Goal: Task Accomplishment & Management: Use online tool/utility

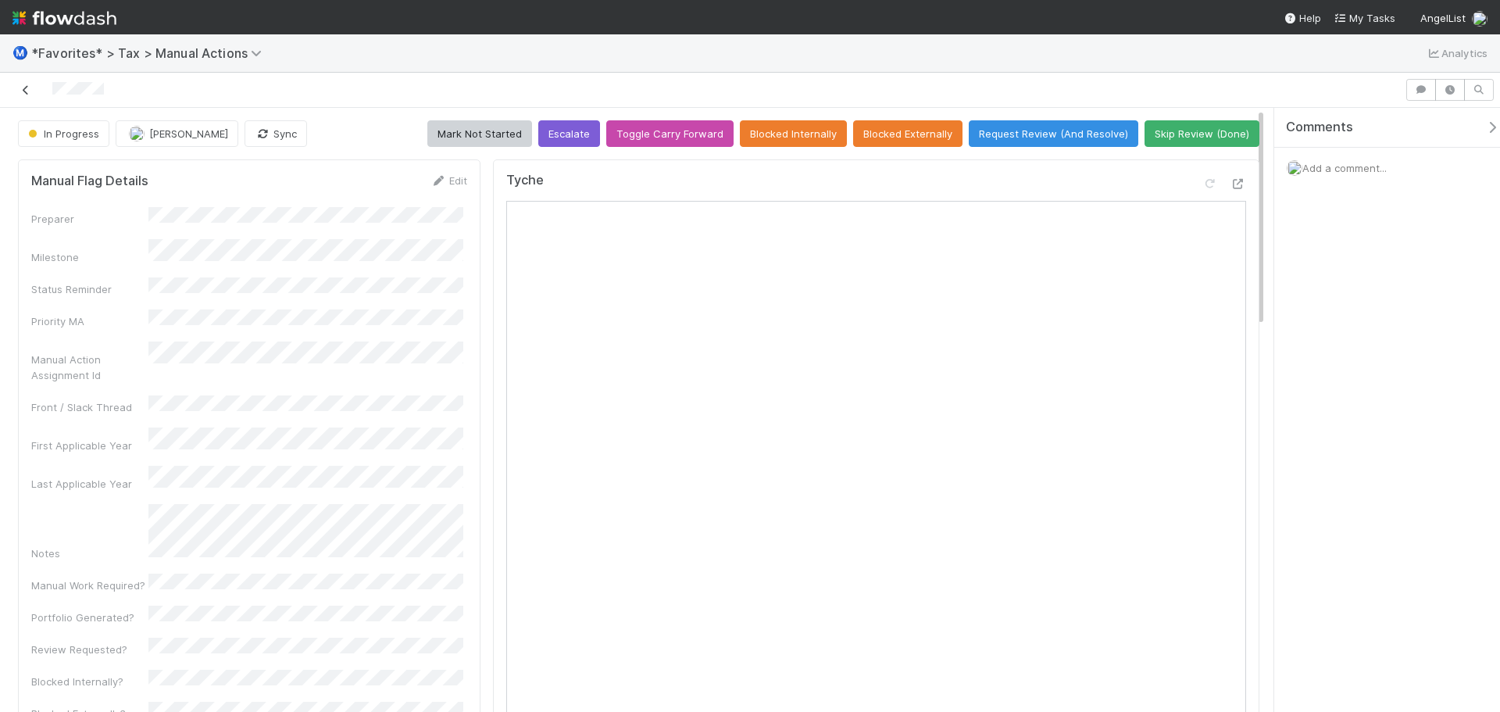
click at [26, 89] on icon at bounding box center [26, 90] width 16 height 10
click at [993, 133] on button "Request Review (And Resolve)" at bounding box center [1054, 133] width 170 height 27
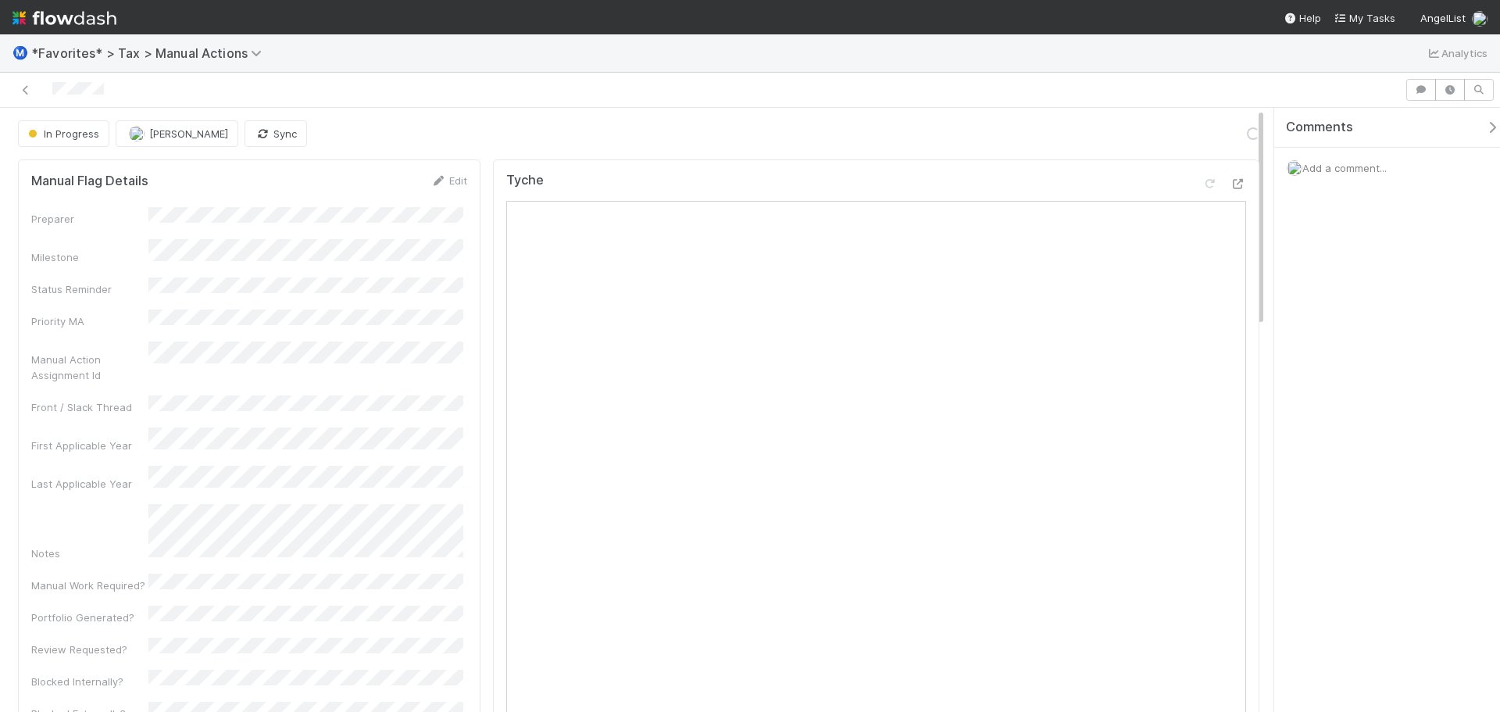
click at [1350, 170] on span "Add a comment..." at bounding box center [1344, 168] width 84 height 12
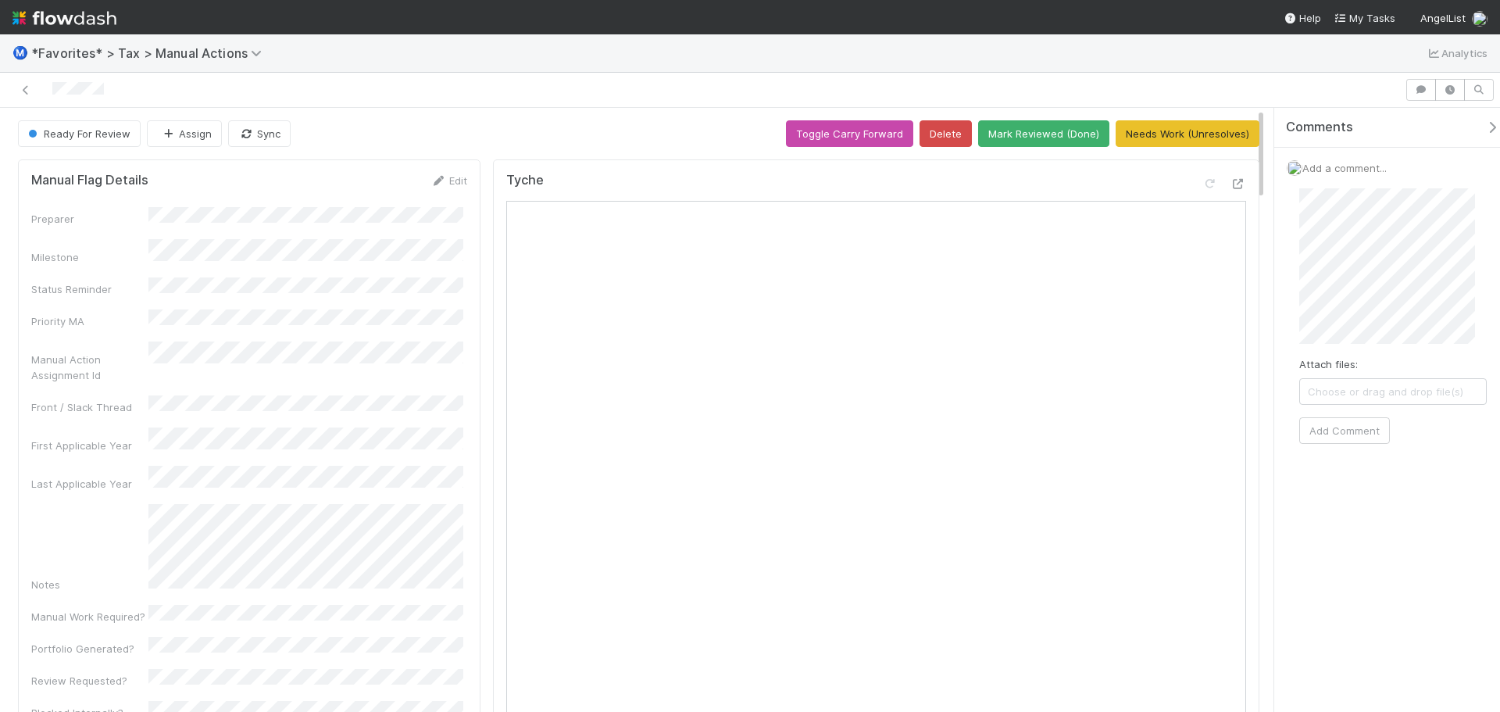
click at [1330, 449] on div "Attach files: Choose or drag and drop file(s) Add Comment" at bounding box center [1393, 316] width 212 height 280
click at [1330, 448] on div "Attach files: Choose or drag and drop file(s) Add Comment" at bounding box center [1393, 316] width 212 height 280
click at [1332, 437] on button "Add Comment" at bounding box center [1344, 430] width 91 height 27
click at [16, 91] on div at bounding box center [702, 90] width 1392 height 22
click at [20, 90] on icon at bounding box center [26, 90] width 16 height 10
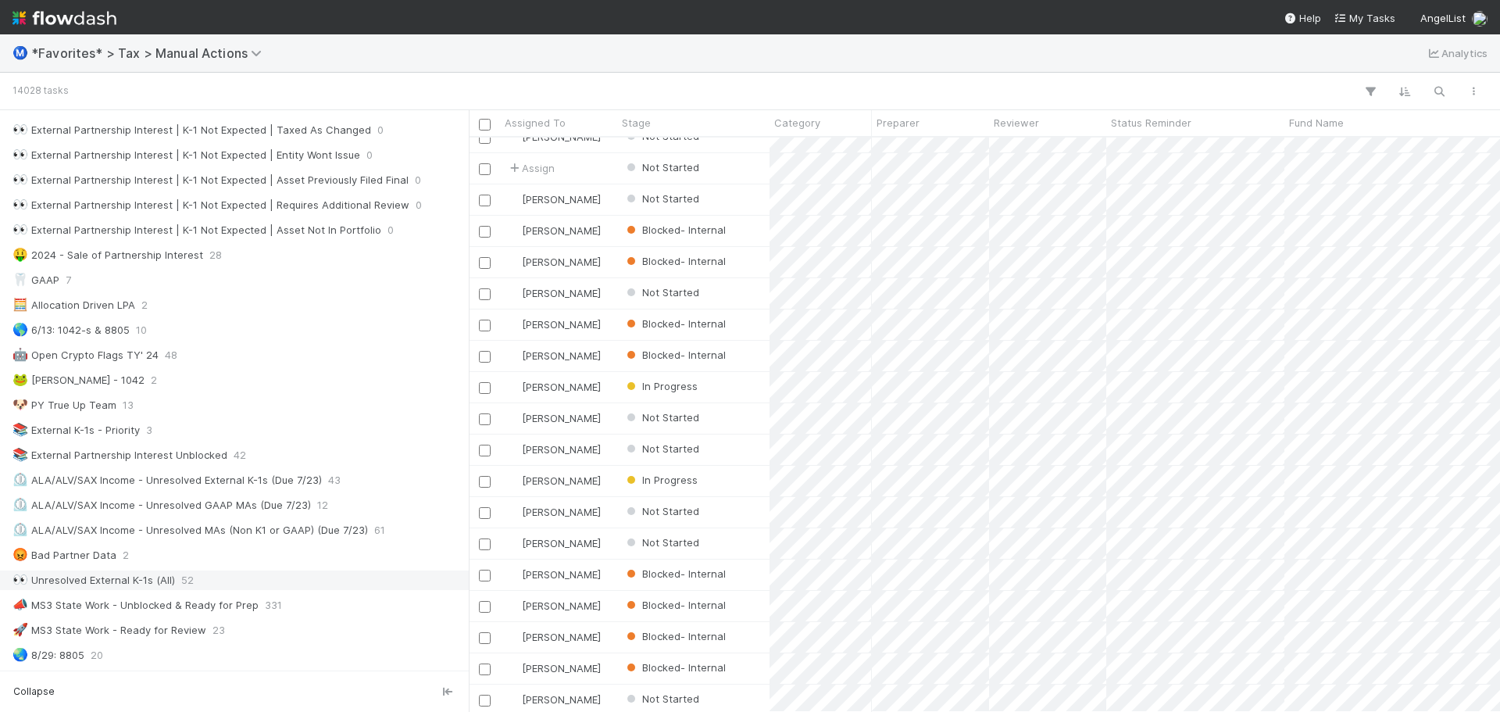
scroll to position [703, 0]
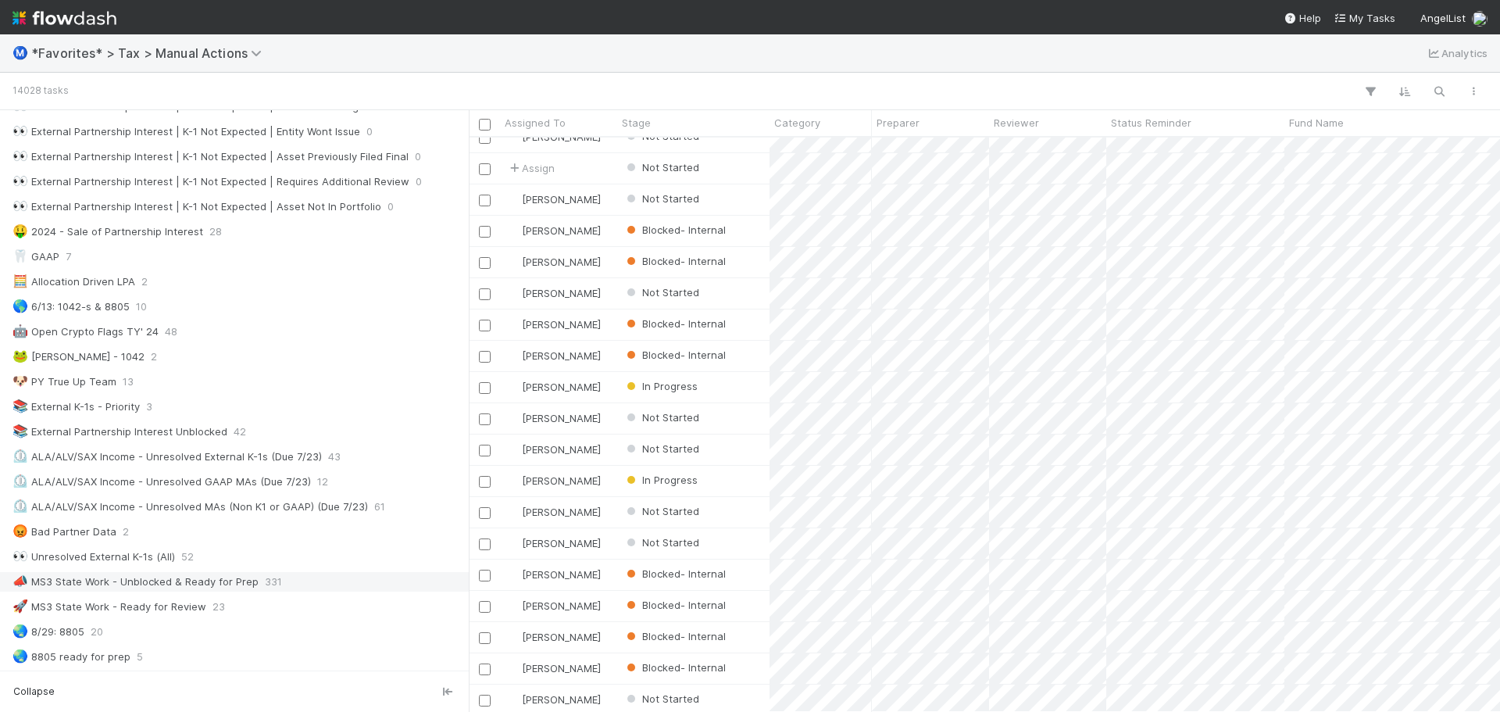
click at [191, 588] on div "📣 MS3 State Work - Unblocked & Ready for Prep" at bounding box center [135, 582] width 246 height 20
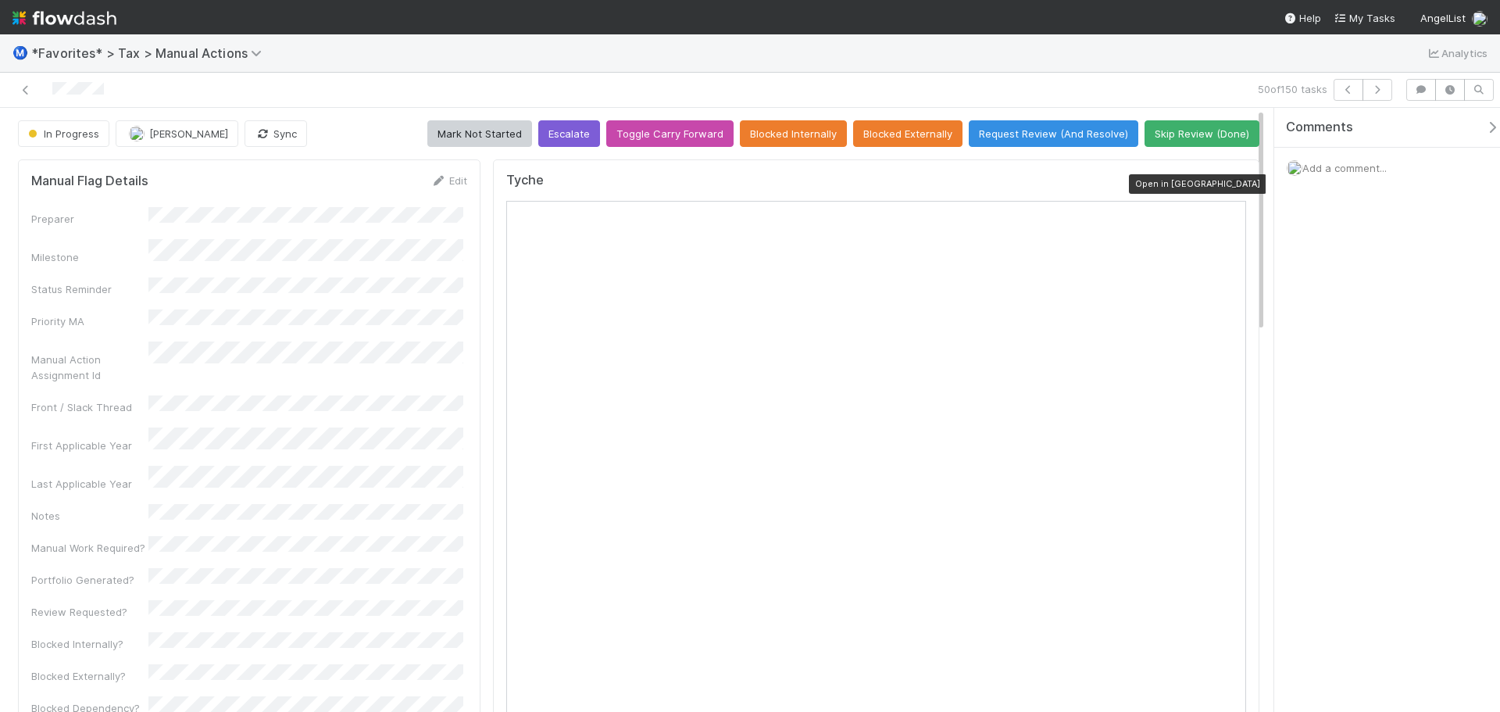
click at [1230, 183] on icon at bounding box center [1238, 184] width 16 height 10
click at [1012, 130] on button "Request Review (And Resolve)" at bounding box center [1054, 133] width 170 height 27
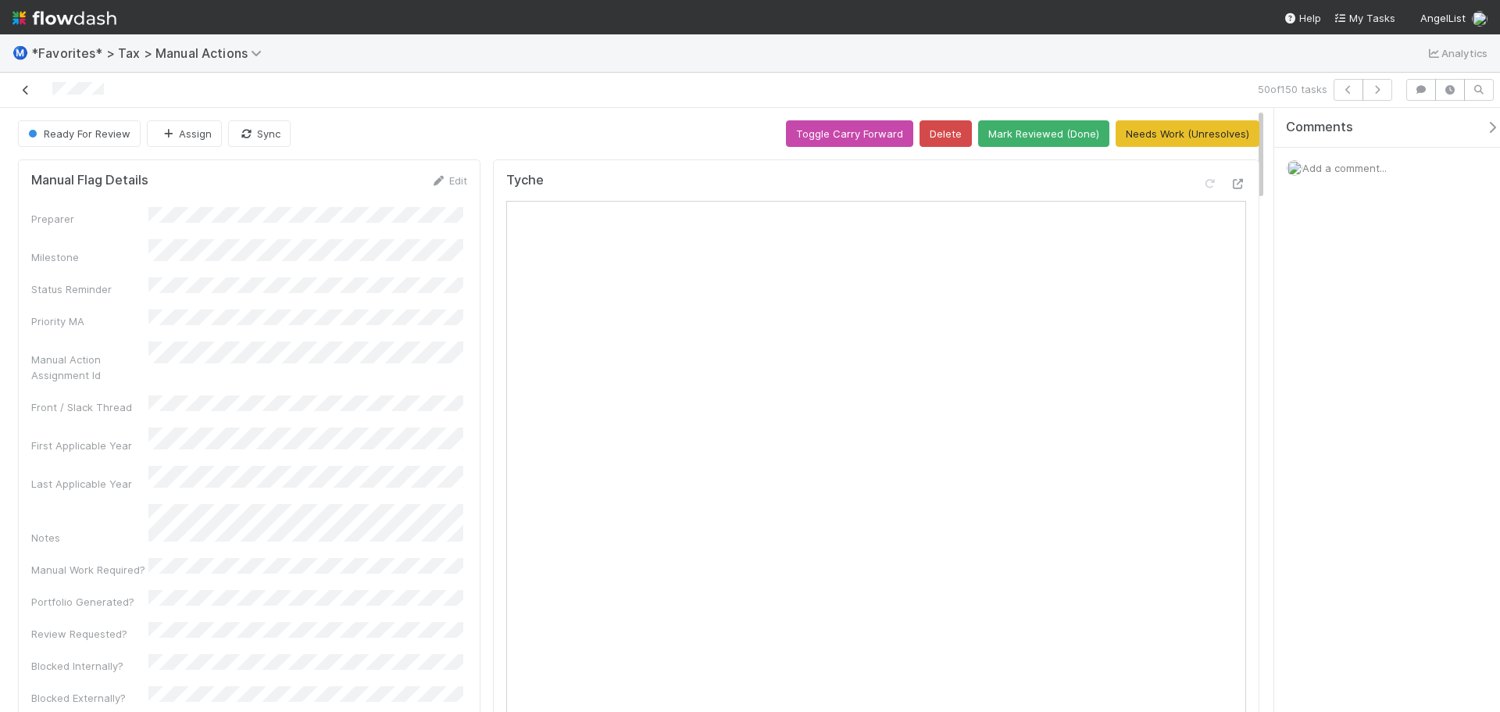
click at [23, 92] on icon at bounding box center [26, 90] width 16 height 10
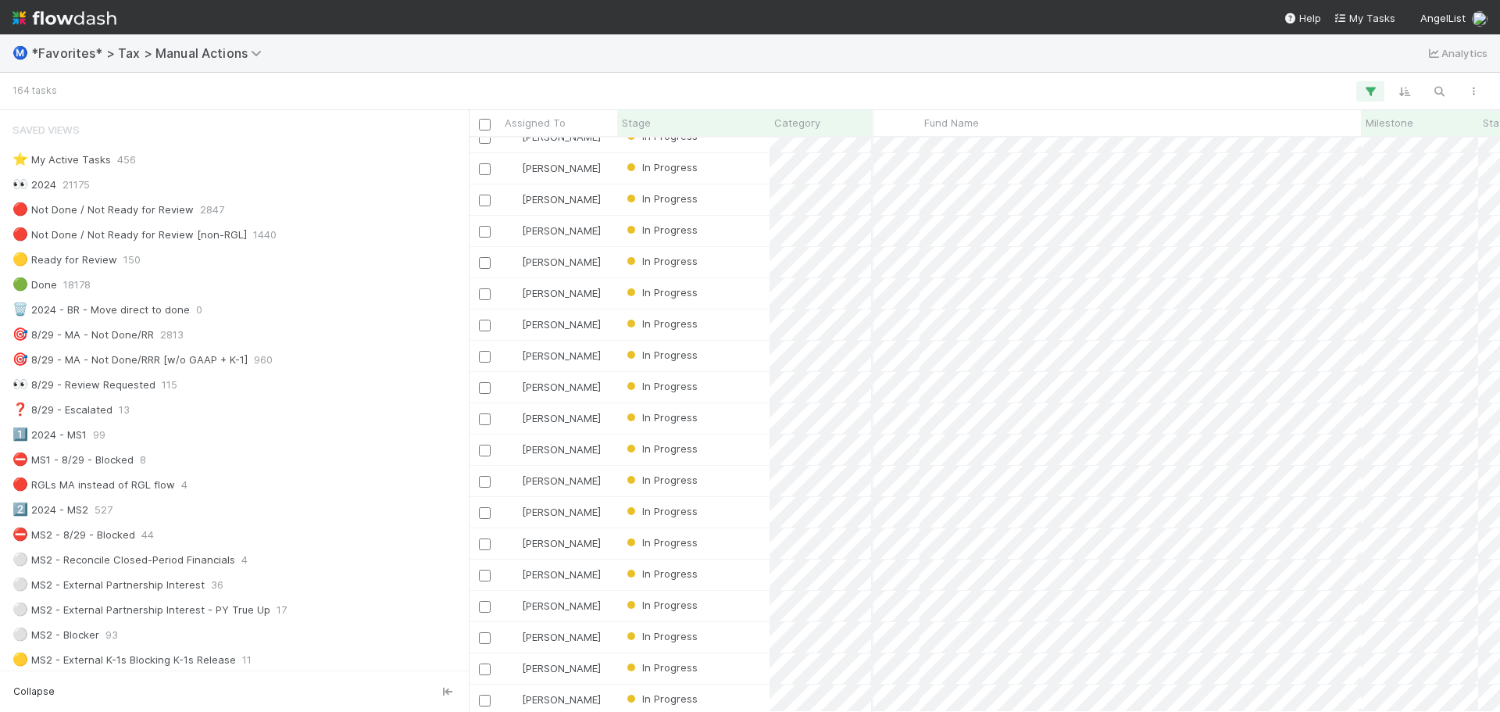
scroll to position [1016, 244]
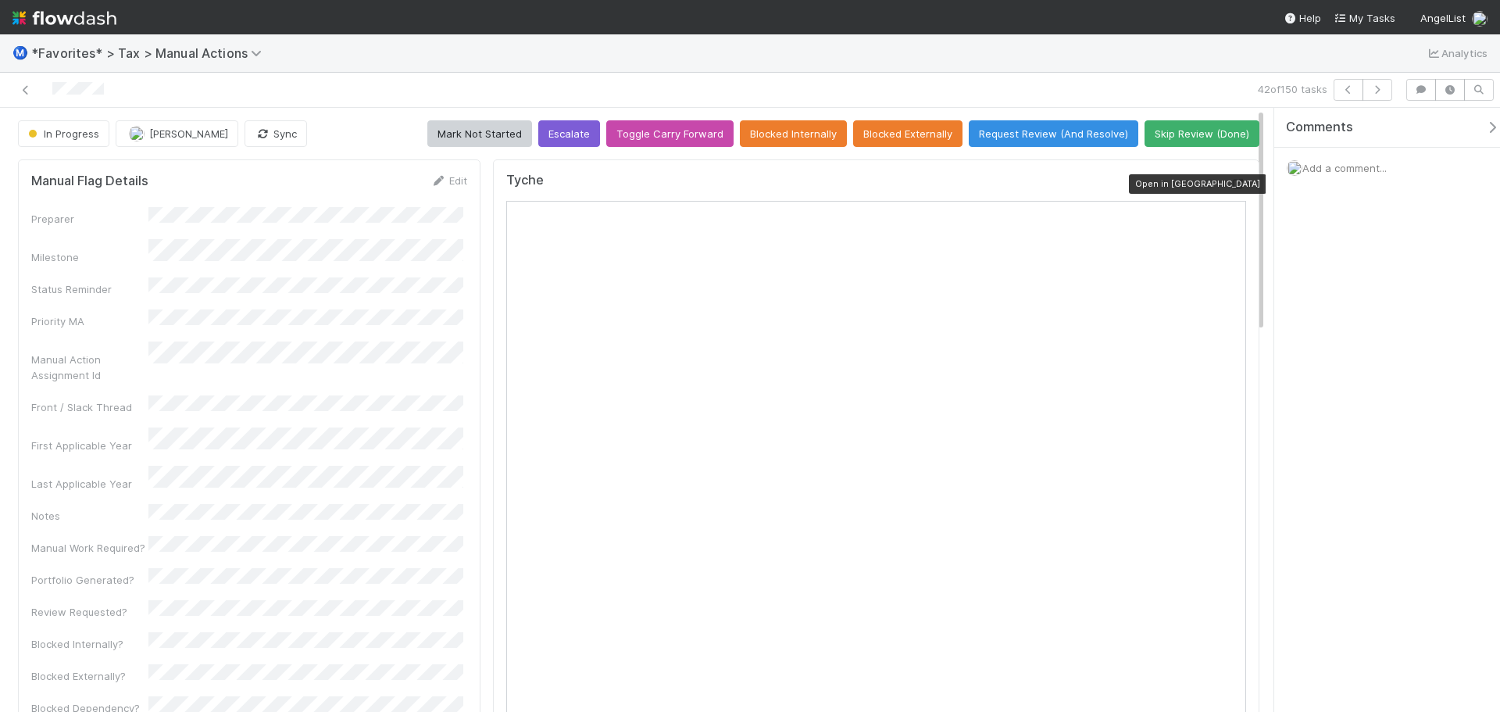
click at [1230, 177] on div at bounding box center [1238, 184] width 16 height 16
click at [26, 91] on icon at bounding box center [26, 90] width 16 height 10
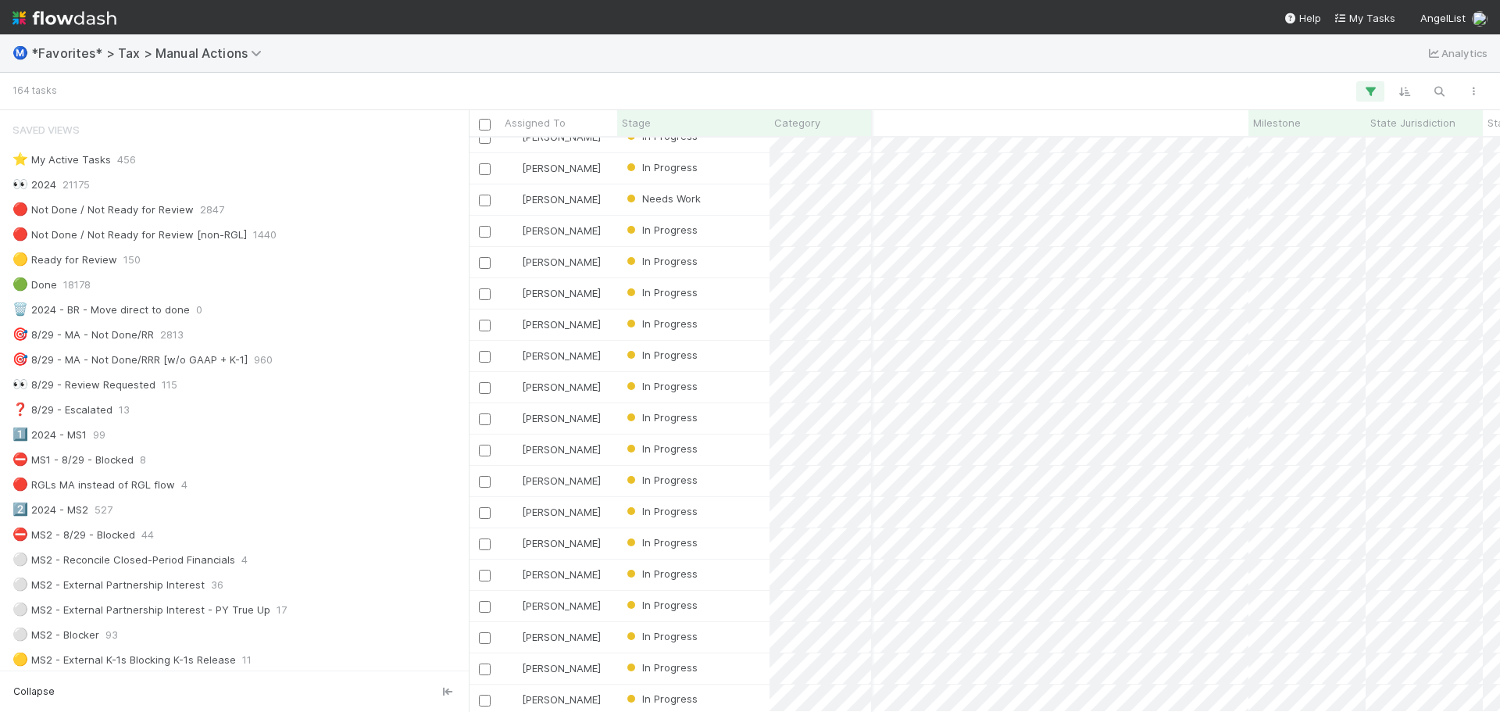
scroll to position [0, 598]
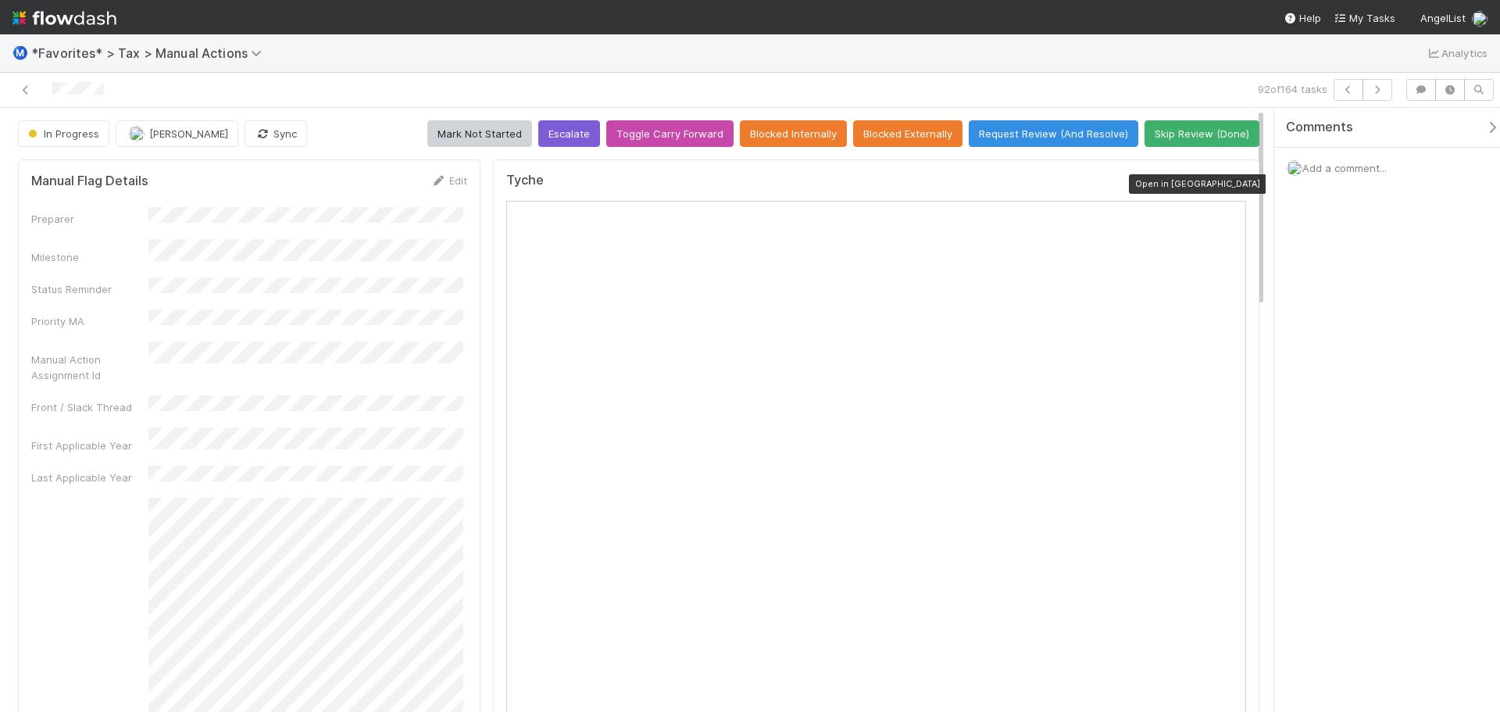
click at [1234, 180] on icon at bounding box center [1238, 184] width 16 height 10
click at [27, 88] on icon at bounding box center [26, 90] width 16 height 10
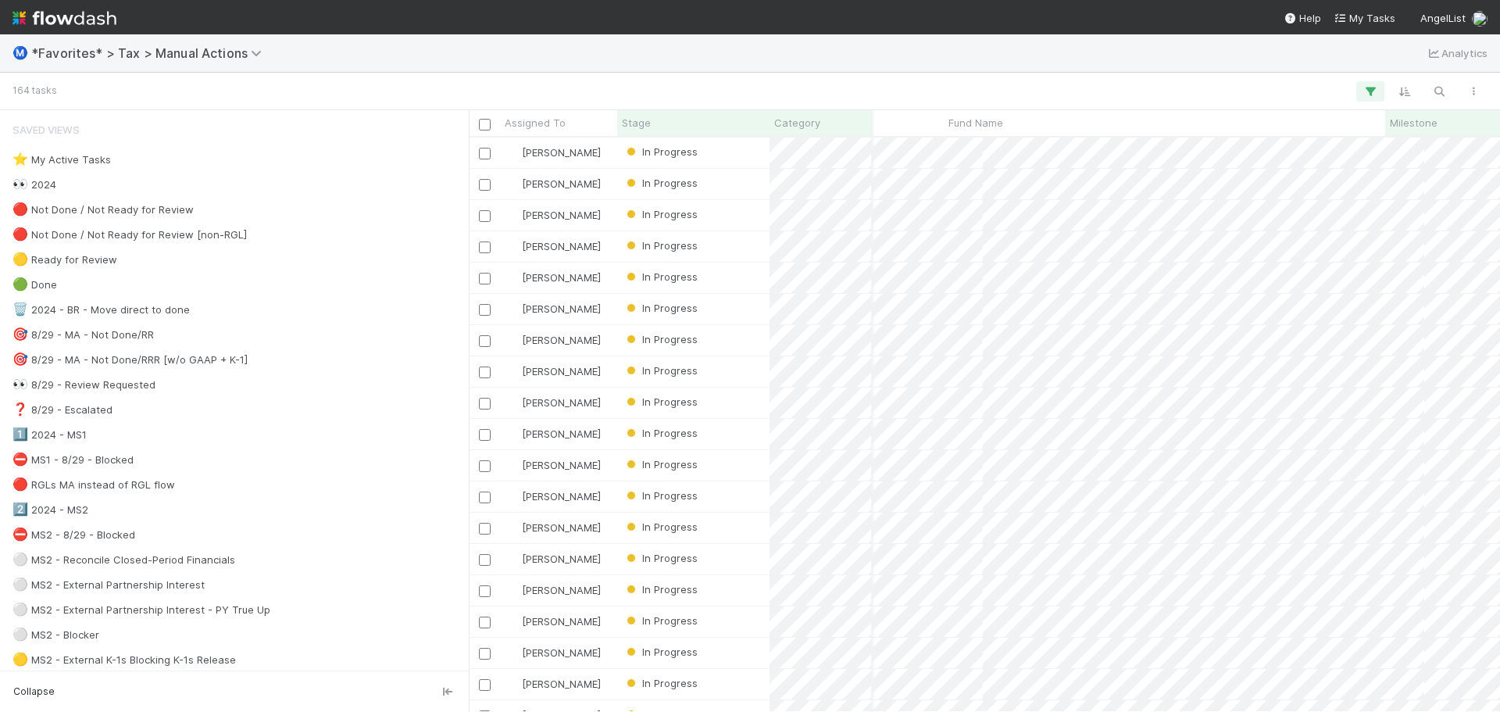
scroll to position [1250, 458]
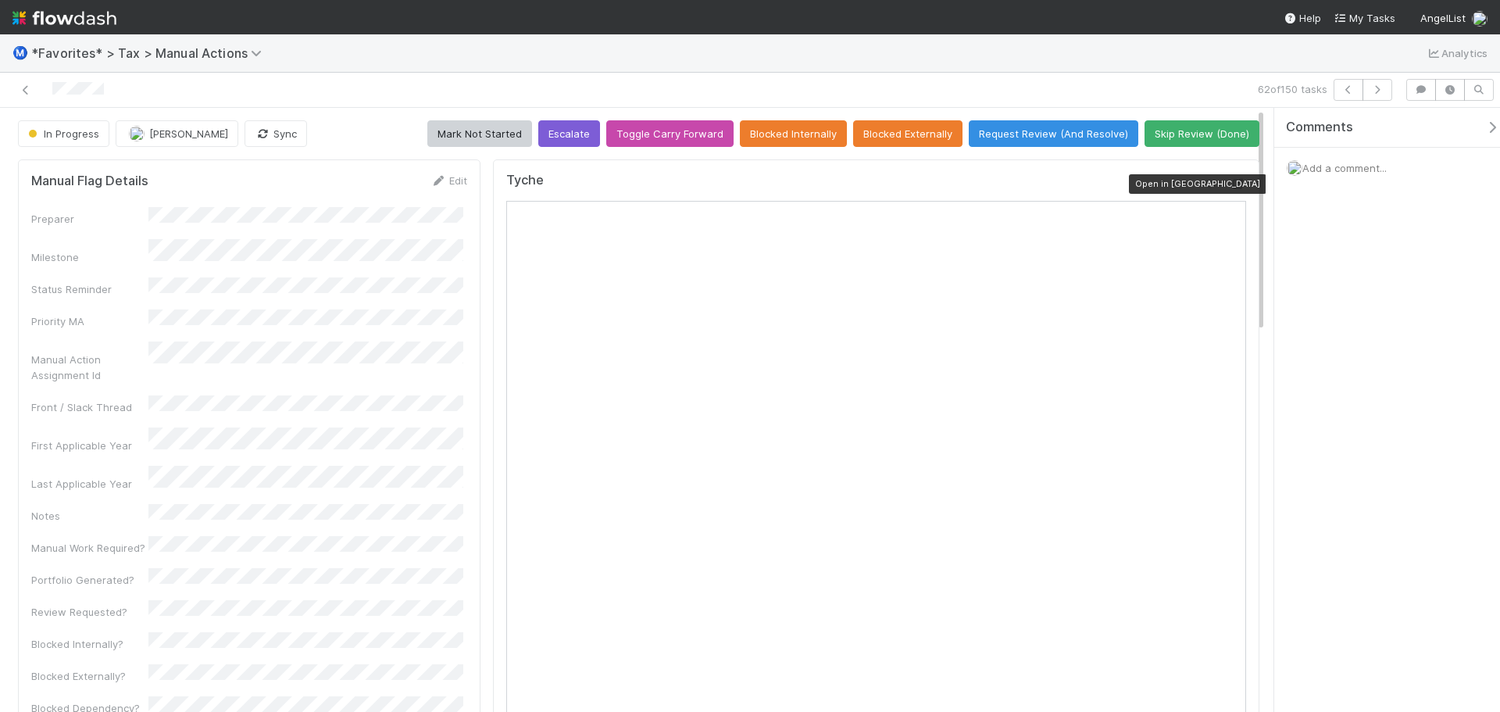
click at [1230, 181] on icon at bounding box center [1238, 184] width 16 height 10
click at [24, 93] on icon at bounding box center [26, 90] width 16 height 10
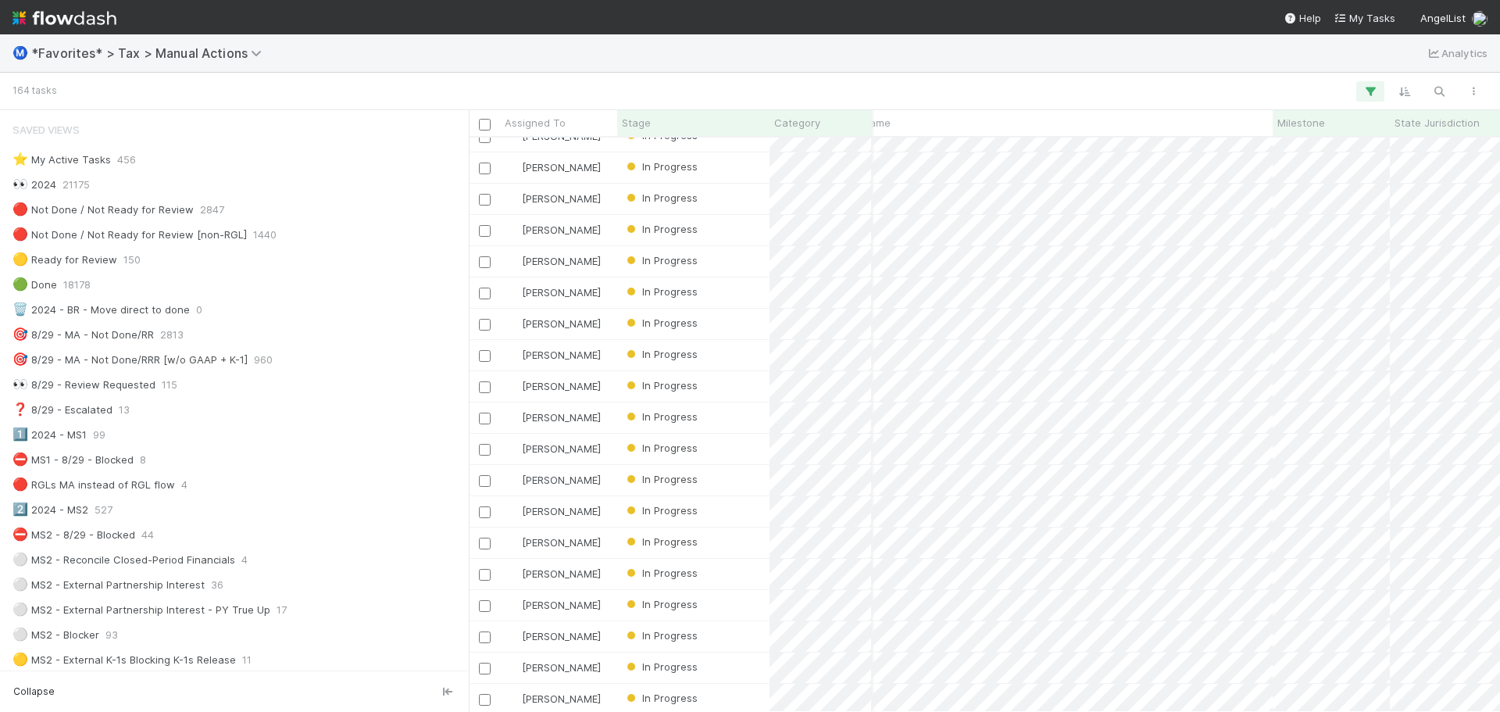
scroll to position [0, 428]
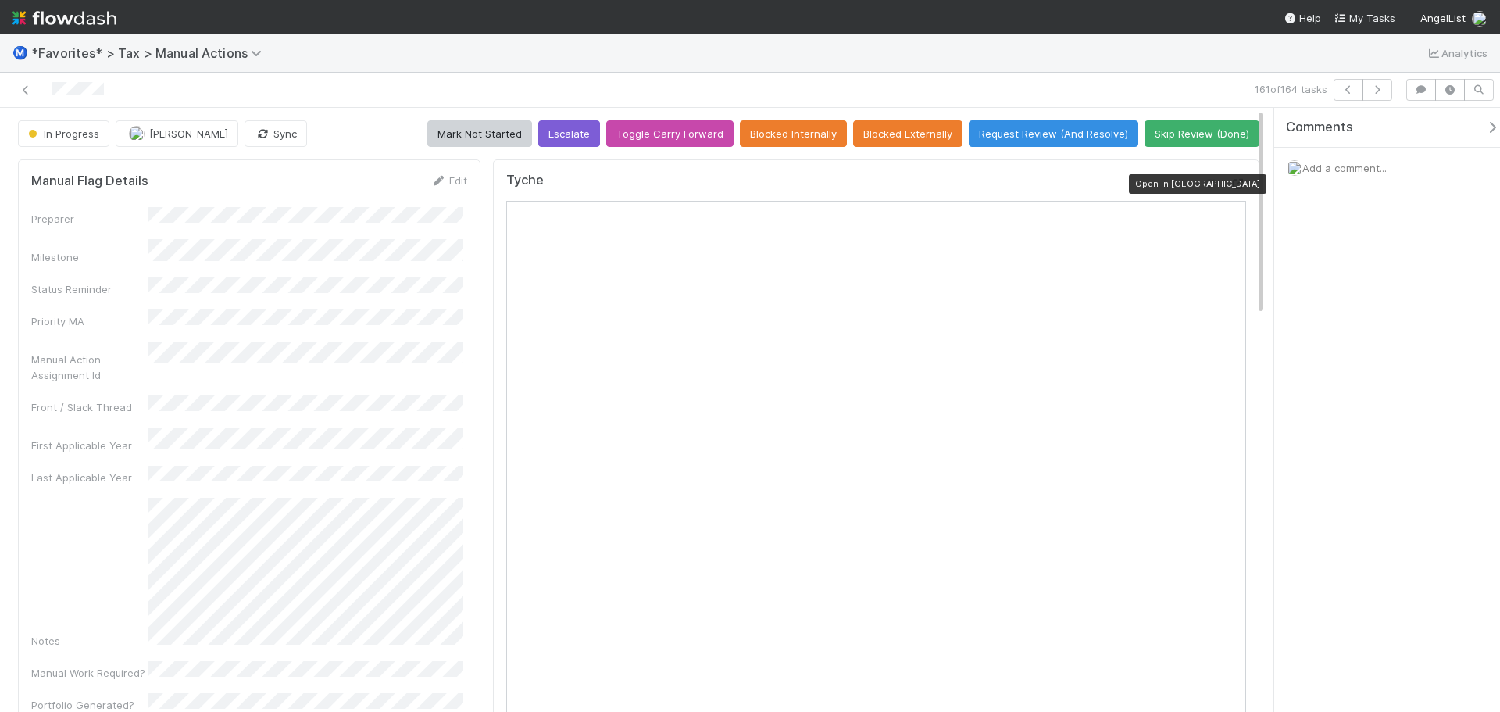
click at [1230, 181] on icon at bounding box center [1238, 184] width 16 height 10
click at [26, 87] on icon at bounding box center [26, 90] width 16 height 10
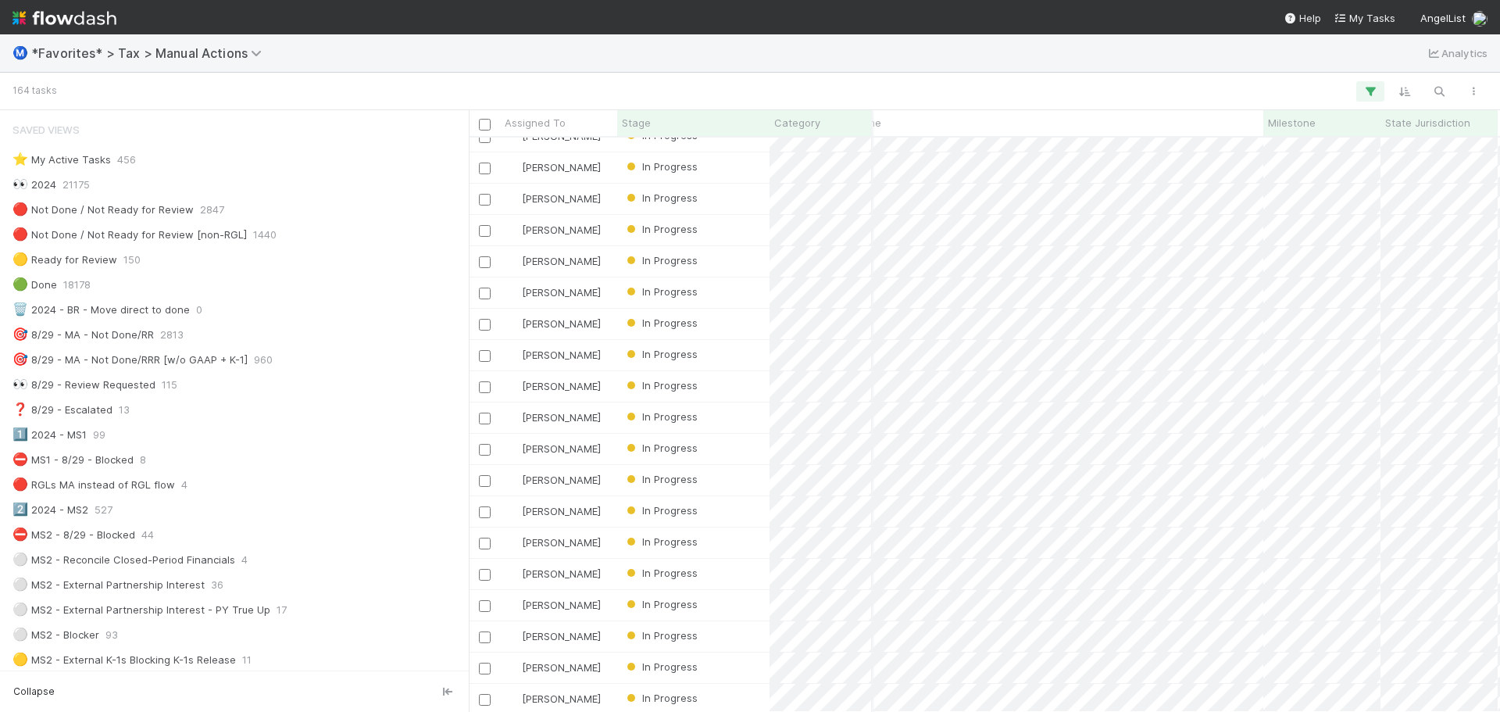
scroll to position [0, 438]
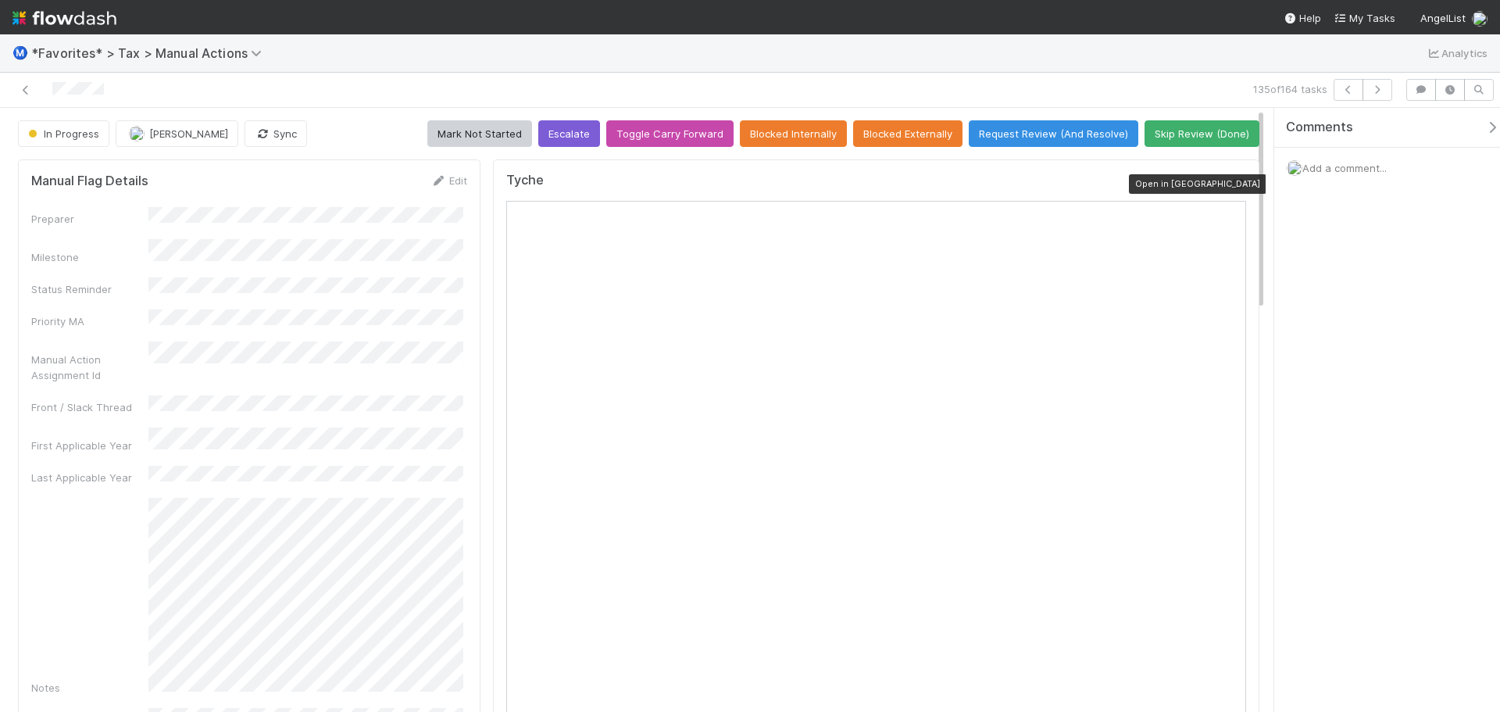
click at [1230, 187] on icon at bounding box center [1238, 184] width 16 height 10
click at [27, 82] on link at bounding box center [26, 90] width 16 height 16
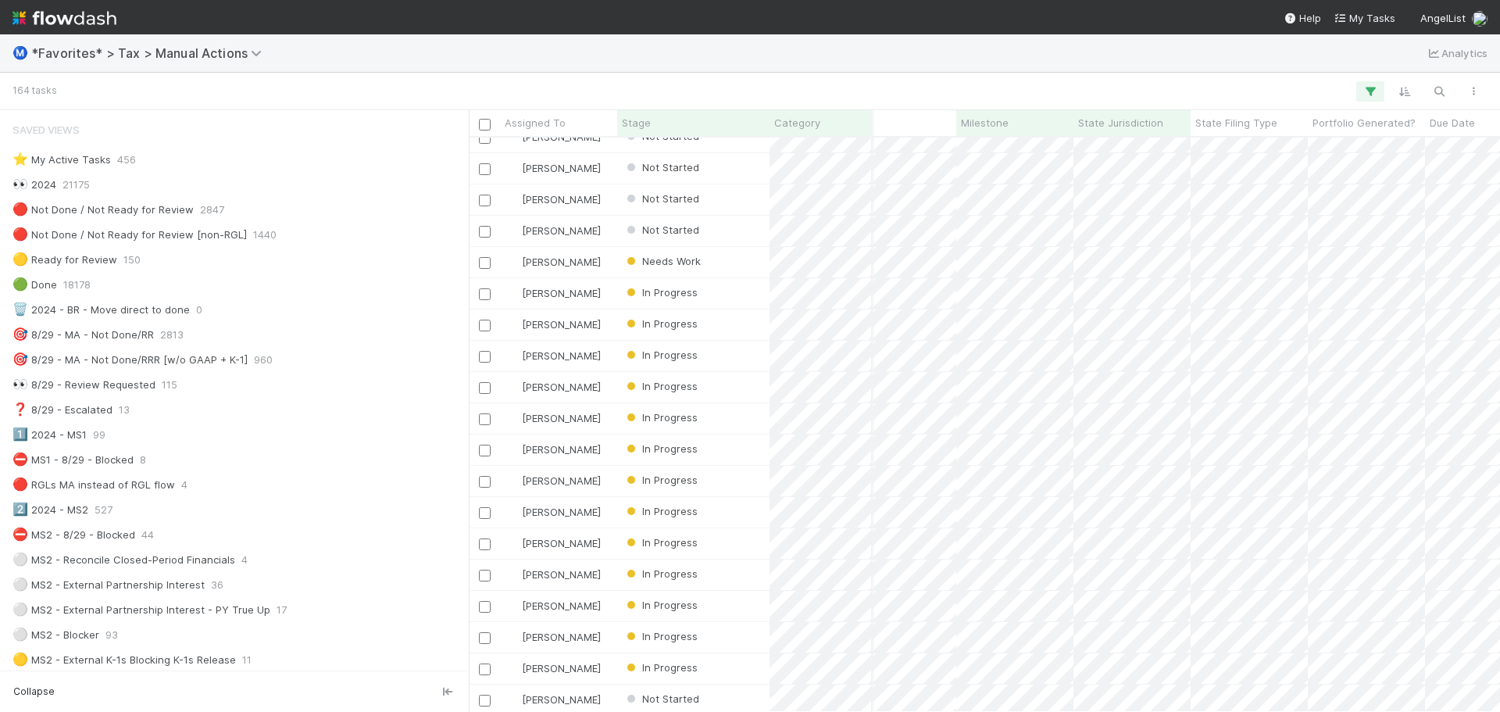
scroll to position [0, 769]
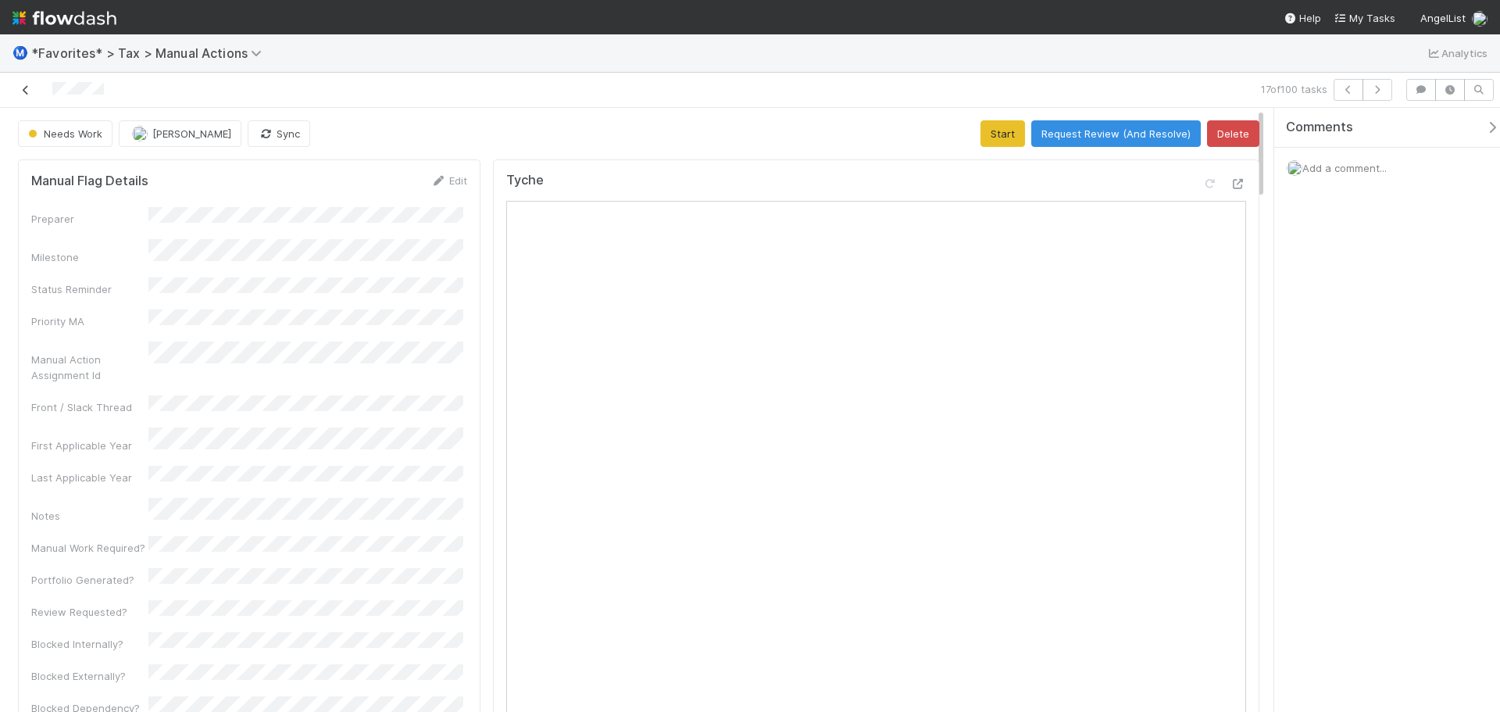
click at [26, 83] on link at bounding box center [26, 90] width 16 height 16
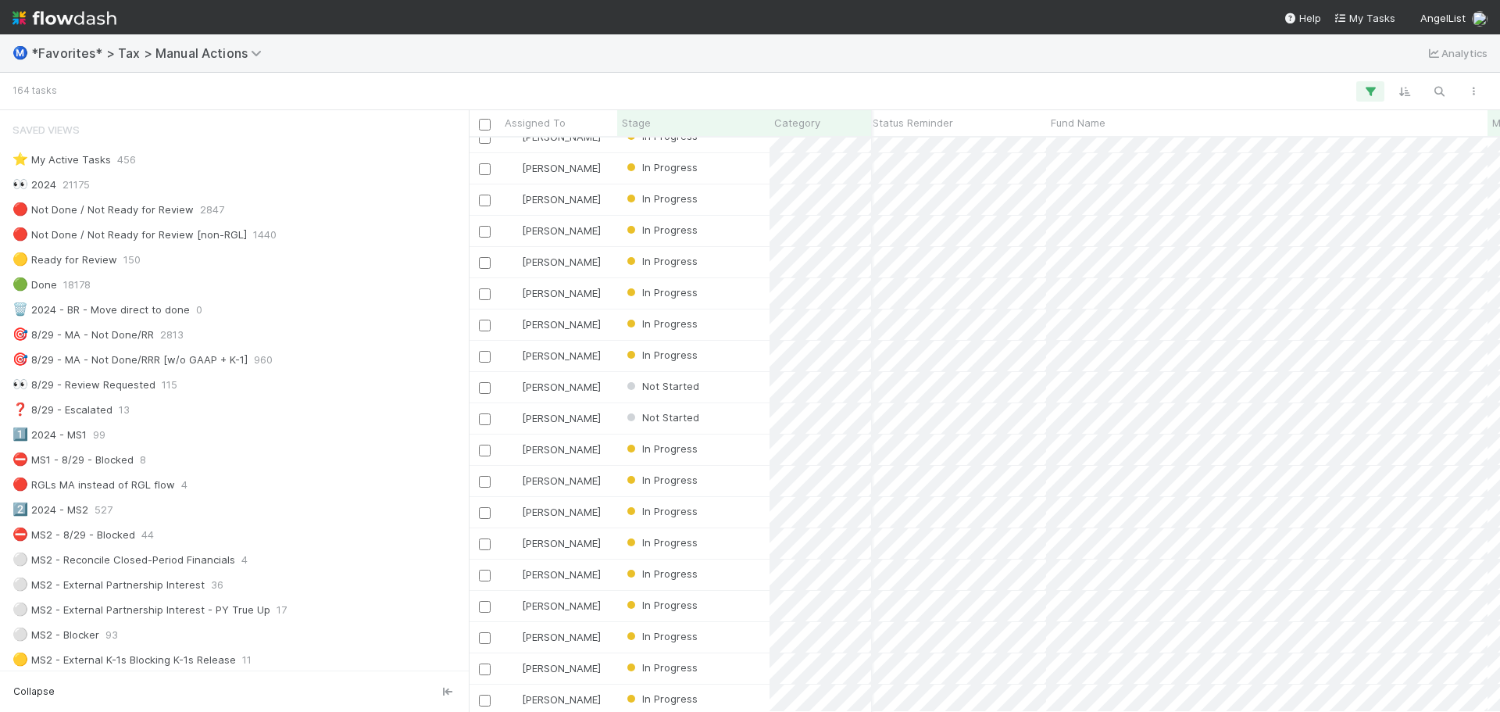
scroll to position [703, 185]
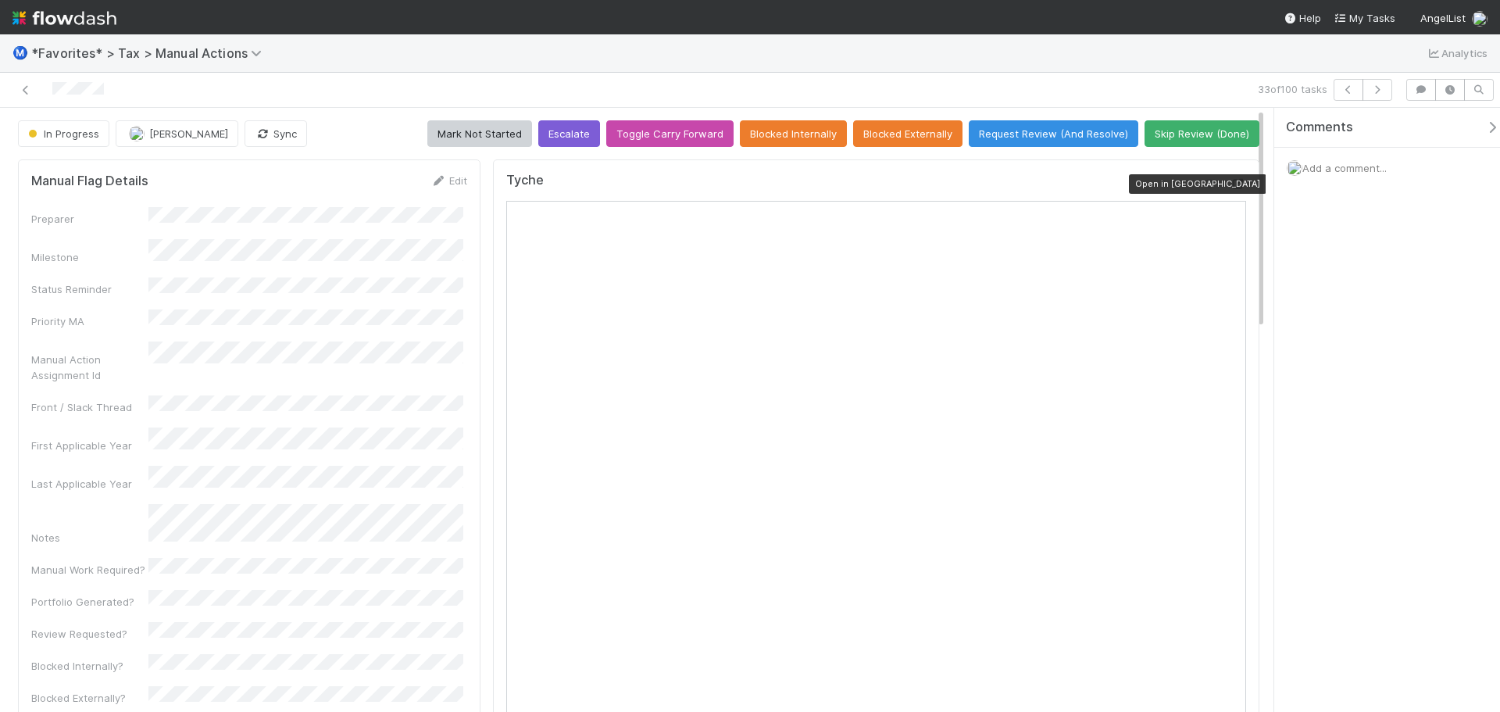
click at [1230, 186] on icon at bounding box center [1238, 184] width 16 height 10
click at [27, 91] on icon at bounding box center [26, 90] width 16 height 10
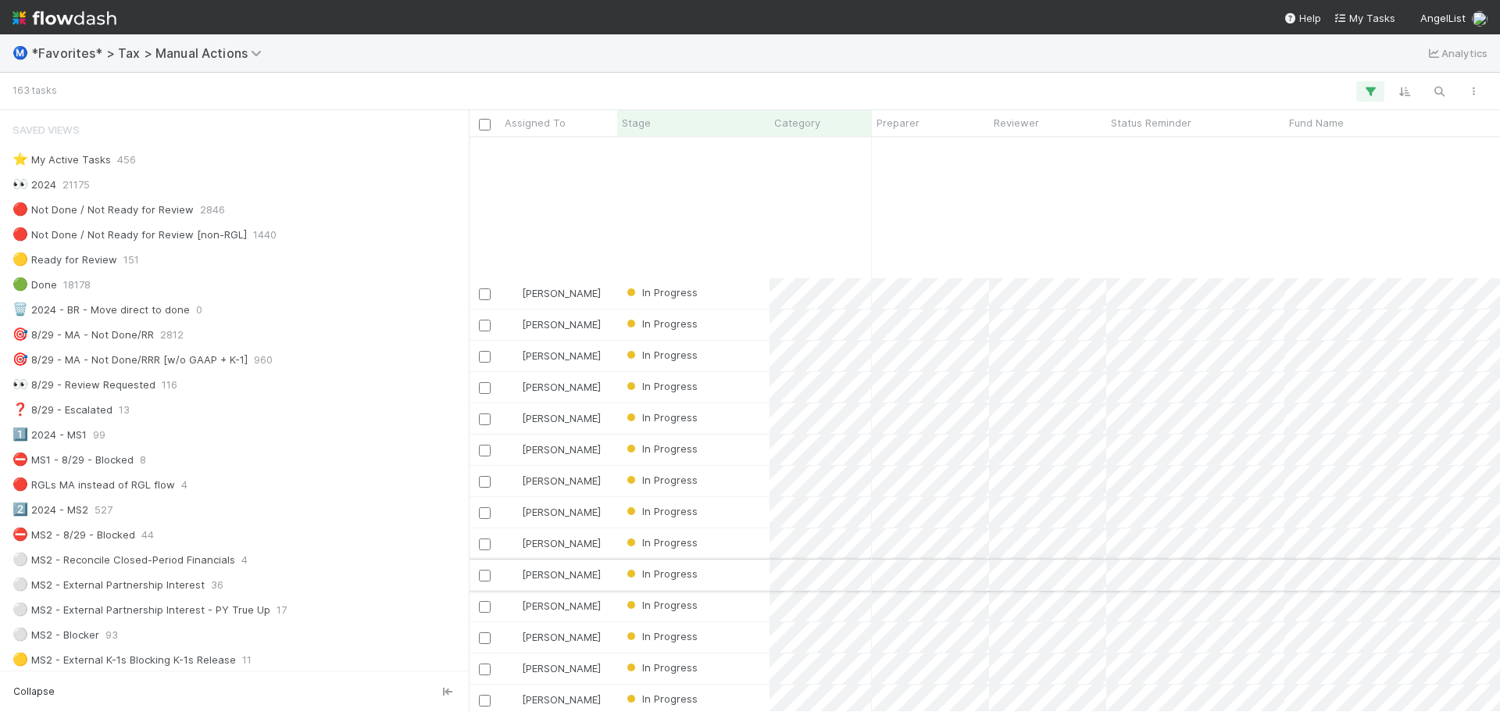
scroll to position [1797, 0]
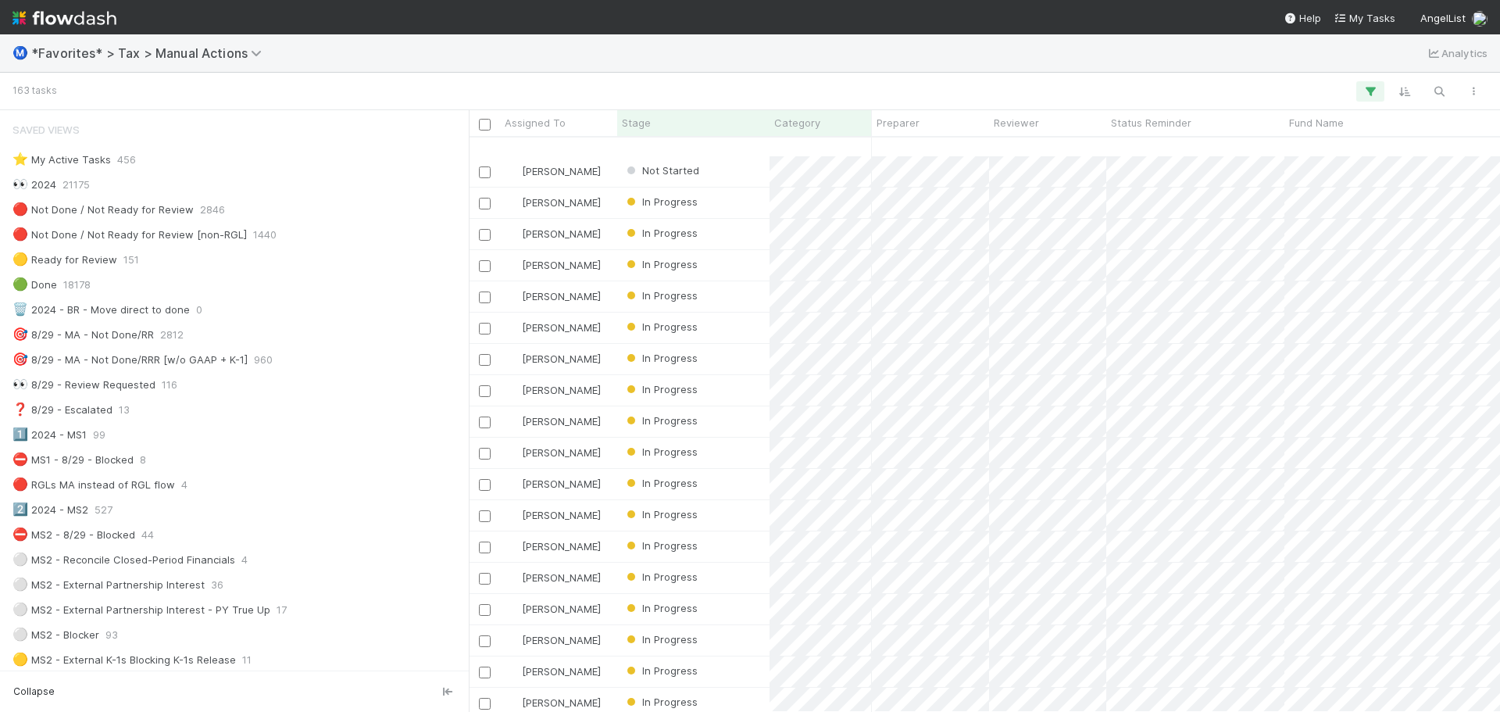
drag, startPoint x: 535, startPoint y: 698, endPoint x: 750, endPoint y: 587, distance: 241.8
click at [655, 705] on div "[PERSON_NAME] Not Started [DATE] 2:04:03 AM [DATE] 9:03:34 PM 0 0 1 [PERSON_NAM…" at bounding box center [984, 423] width 1031 height 573
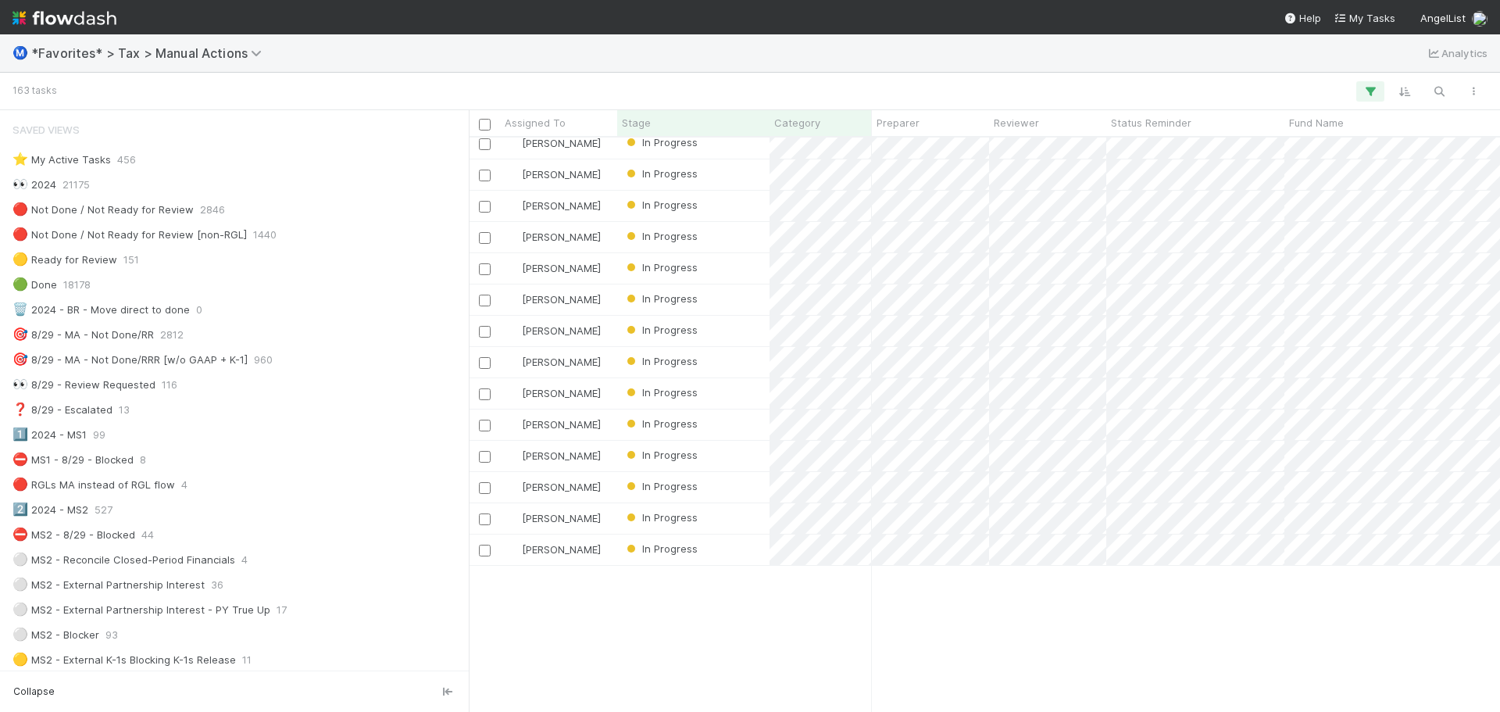
scroll to position [728, 0]
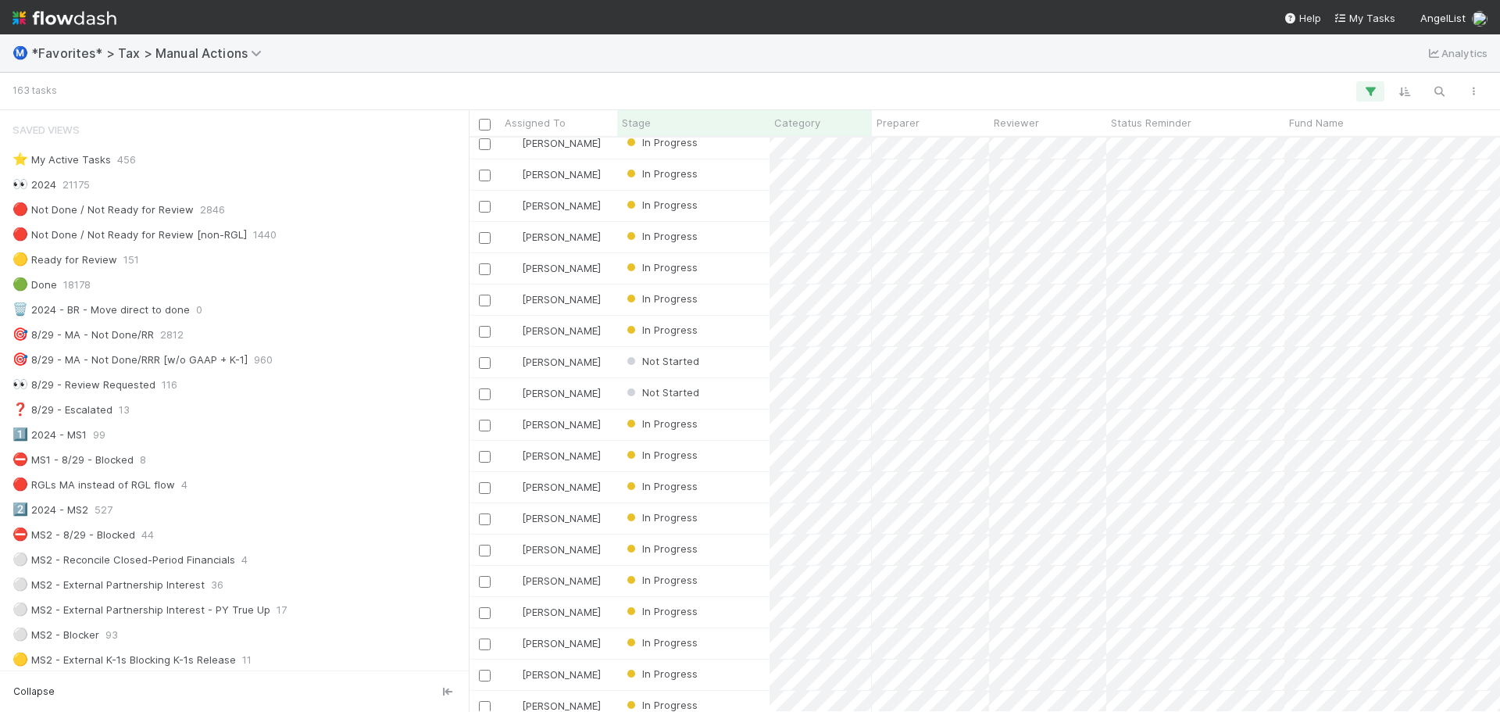
click at [1114, 49] on div "Ⓜ️ *Favorites* > Tax > Manual Actions Analytics" at bounding box center [750, 52] width 1500 height 37
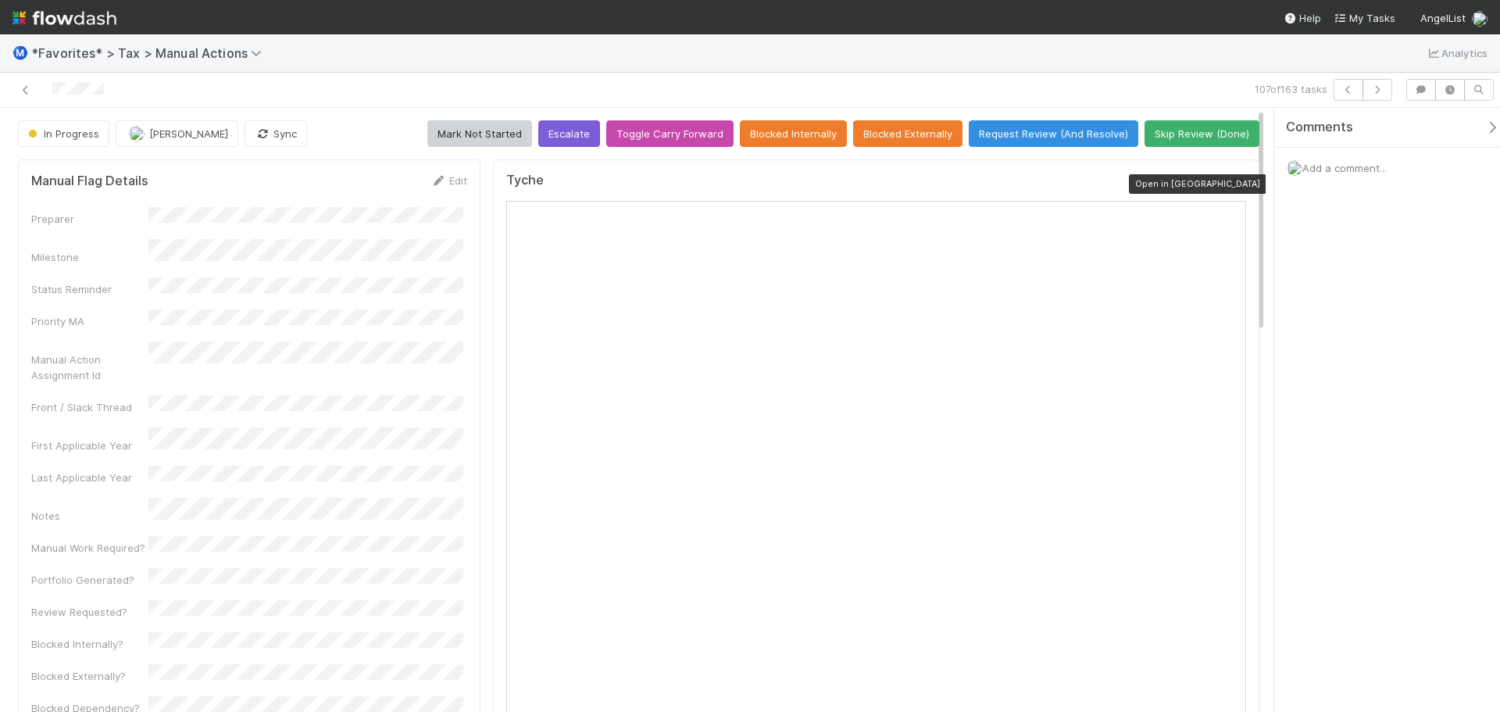
click at [1230, 187] on icon at bounding box center [1238, 184] width 16 height 10
click at [23, 84] on link at bounding box center [26, 90] width 16 height 16
